Goal: Task Accomplishment & Management: Manage account settings

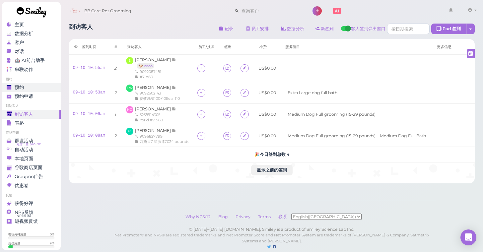
click at [44, 85] on div "预约" at bounding box center [31, 88] width 48 height 6
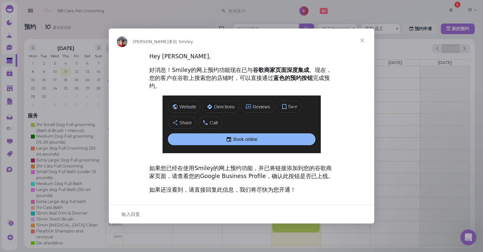
click at [365, 40] on span "关闭" at bounding box center [362, 41] width 24 height 24
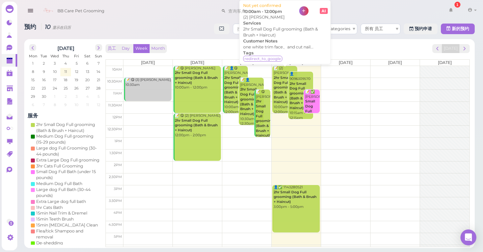
click at [279, 74] on div "📝 (2) [PERSON_NAME] 2hr Small Dog Full grooming (Bath & Brush + Haircut) 10:00a…" at bounding box center [285, 90] width 24 height 49
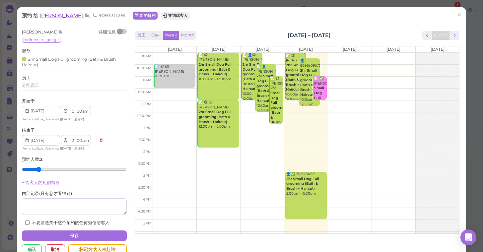
click at [60, 14] on span "[PERSON_NAME]" at bounding box center [61, 15] width 45 height 6
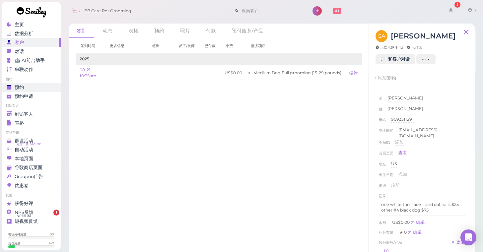
click at [44, 84] on link "预约" at bounding box center [31, 87] width 59 height 9
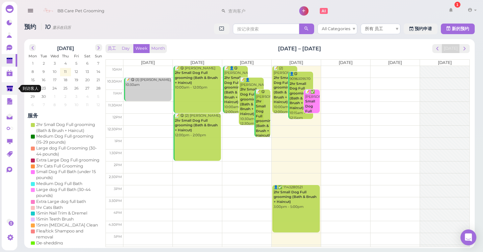
click at [11, 90] on icon at bounding box center [10, 88] width 6 height 5
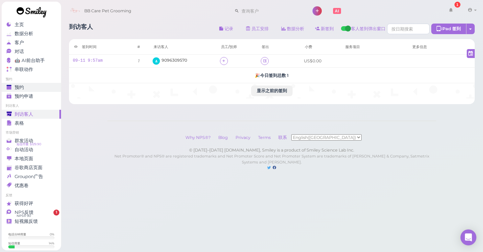
click at [21, 86] on span "预约" at bounding box center [19, 88] width 9 height 6
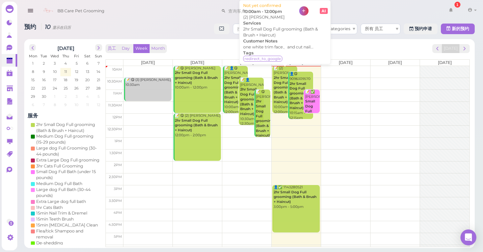
click at [277, 79] on b "2hr Small Dog Full grooming (Bath & Brush + Haircut)" at bounding box center [283, 90] width 18 height 29
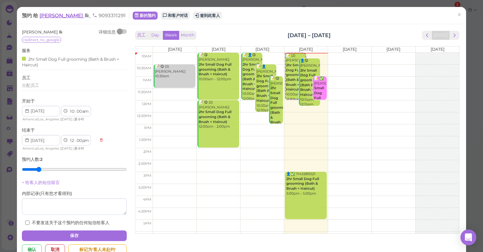
click at [51, 15] on span "[PERSON_NAME]" at bounding box center [61, 15] width 45 height 6
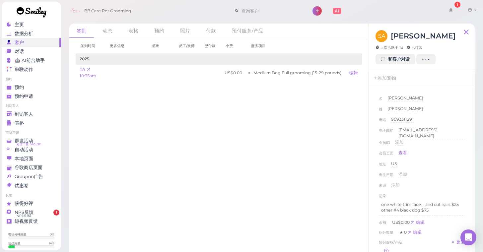
click at [452, 175] on div "出生日期 添加" at bounding box center [422, 177] width 86 height 11
click at [30, 90] on div "预约" at bounding box center [31, 88] width 48 height 6
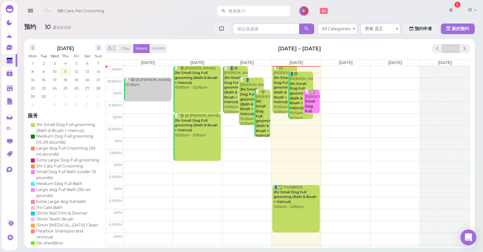
click at [249, 11] on input at bounding box center [258, 11] width 64 height 11
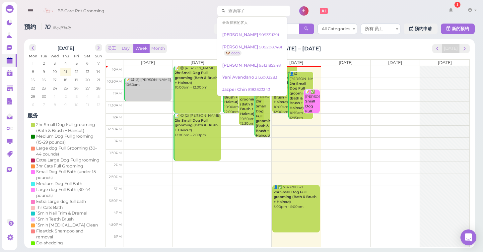
click at [250, 11] on input at bounding box center [258, 11] width 64 height 11
drag, startPoint x: 257, startPoint y: 9, endPoint x: 228, endPoint y: 12, distance: 29.3
click at [228, 12] on input "5104565938" at bounding box center [258, 11] width 64 height 11
click at [231, 12] on input "5104565938" at bounding box center [258, 11] width 64 height 11
click at [286, 12] on input "5104565938" at bounding box center [258, 11] width 64 height 11
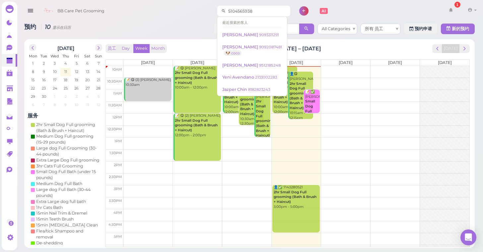
type input "5104565938"
click at [267, 10] on input "5104565938" at bounding box center [258, 11] width 64 height 11
click at [6, 89] on link at bounding box center [10, 88] width 16 height 13
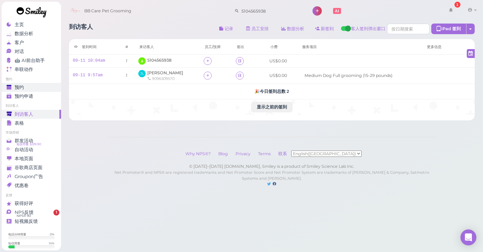
click at [39, 83] on link "预约" at bounding box center [31, 87] width 59 height 9
